Goal: Find specific page/section: Find specific page/section

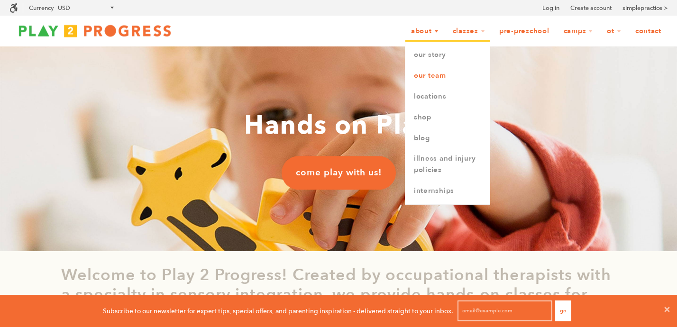
click at [432, 73] on link "Our Team" at bounding box center [447, 75] width 84 height 21
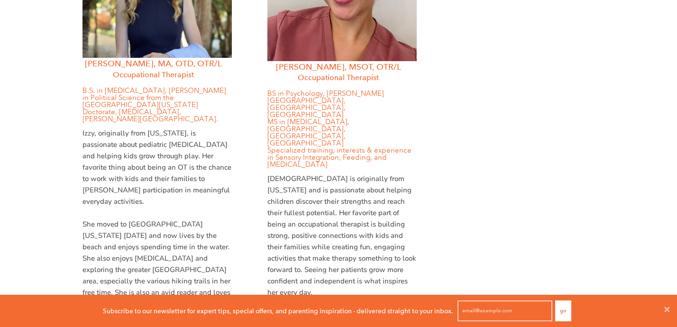
scroll to position [1422, 0]
